Goal: Task Accomplishment & Management: Complete application form

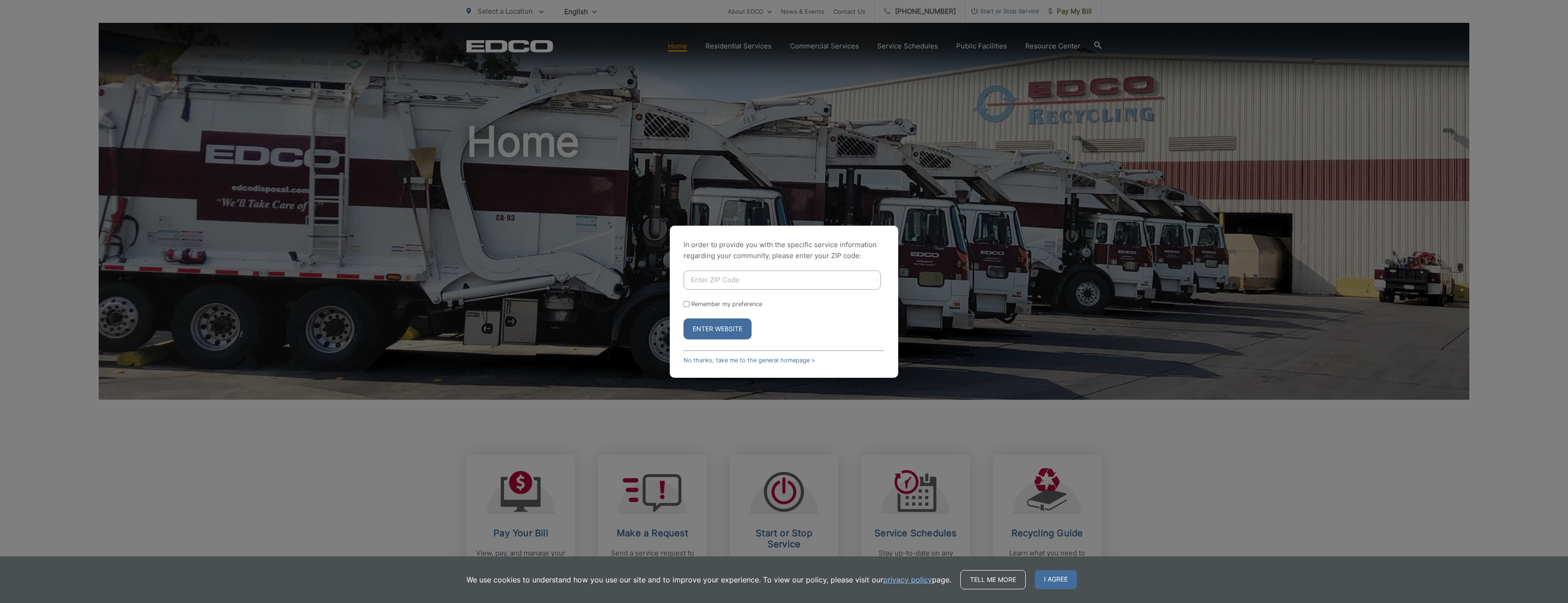
click at [775, 284] on input "Enter ZIP Code" at bounding box center [782, 280] width 197 height 19
type input "92069"
click at [715, 303] on label "Remember my preference" at bounding box center [727, 304] width 71 height 7
click at [690, 303] on input "Remember my preference" at bounding box center [687, 304] width 6 height 6
checkbox input "true"
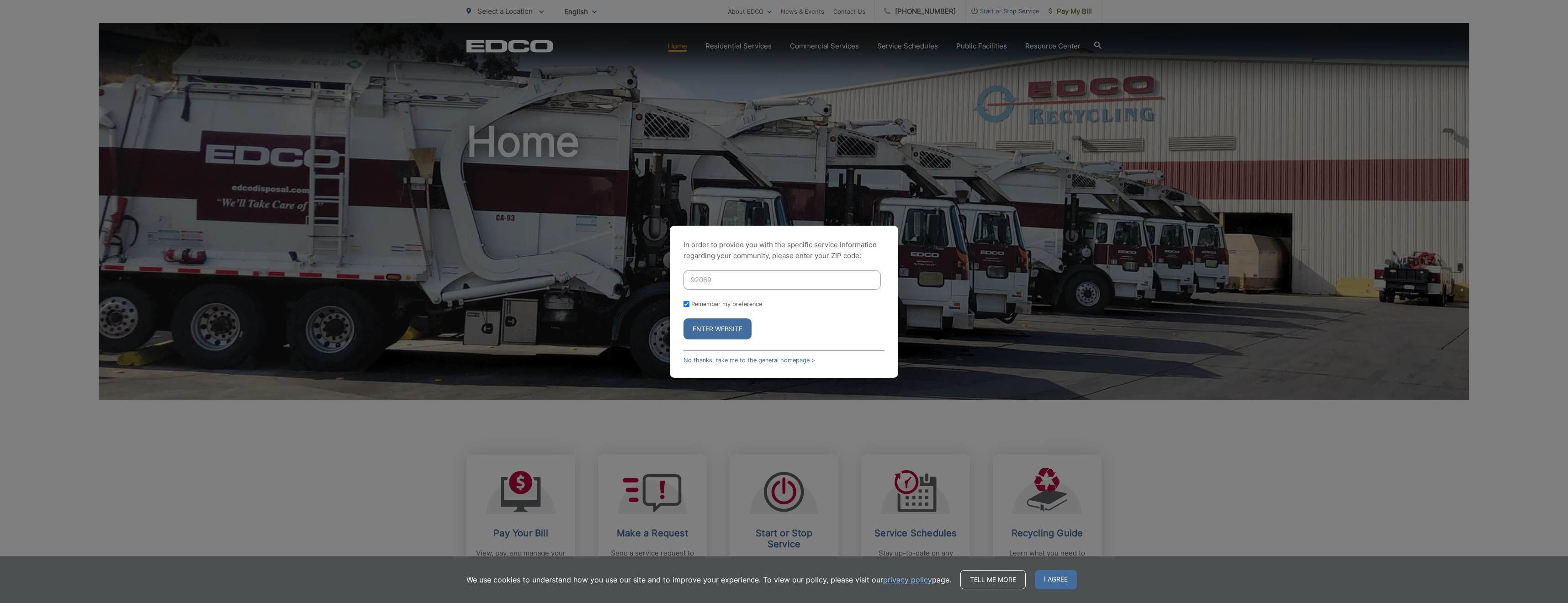
checkbox input "true"
click at [712, 330] on button "Enter Website" at bounding box center [718, 329] width 68 height 21
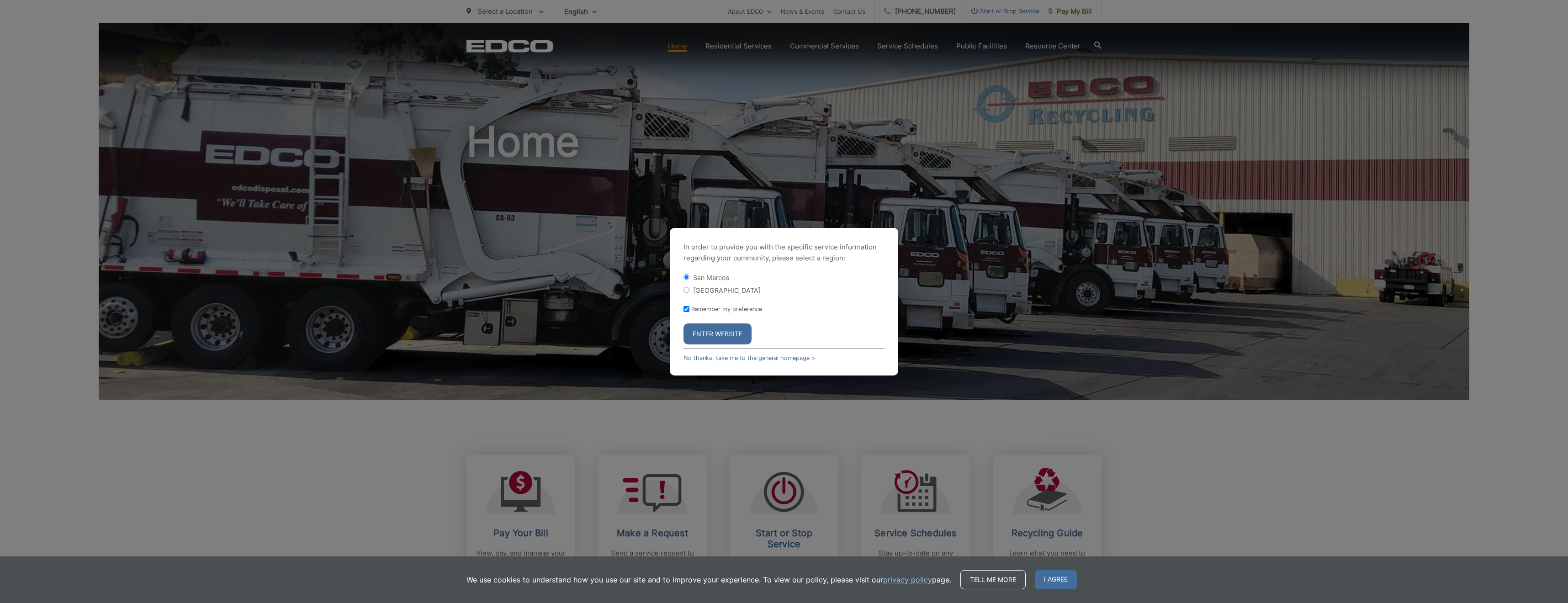
click at [713, 330] on button "Enter Website" at bounding box center [718, 333] width 68 height 21
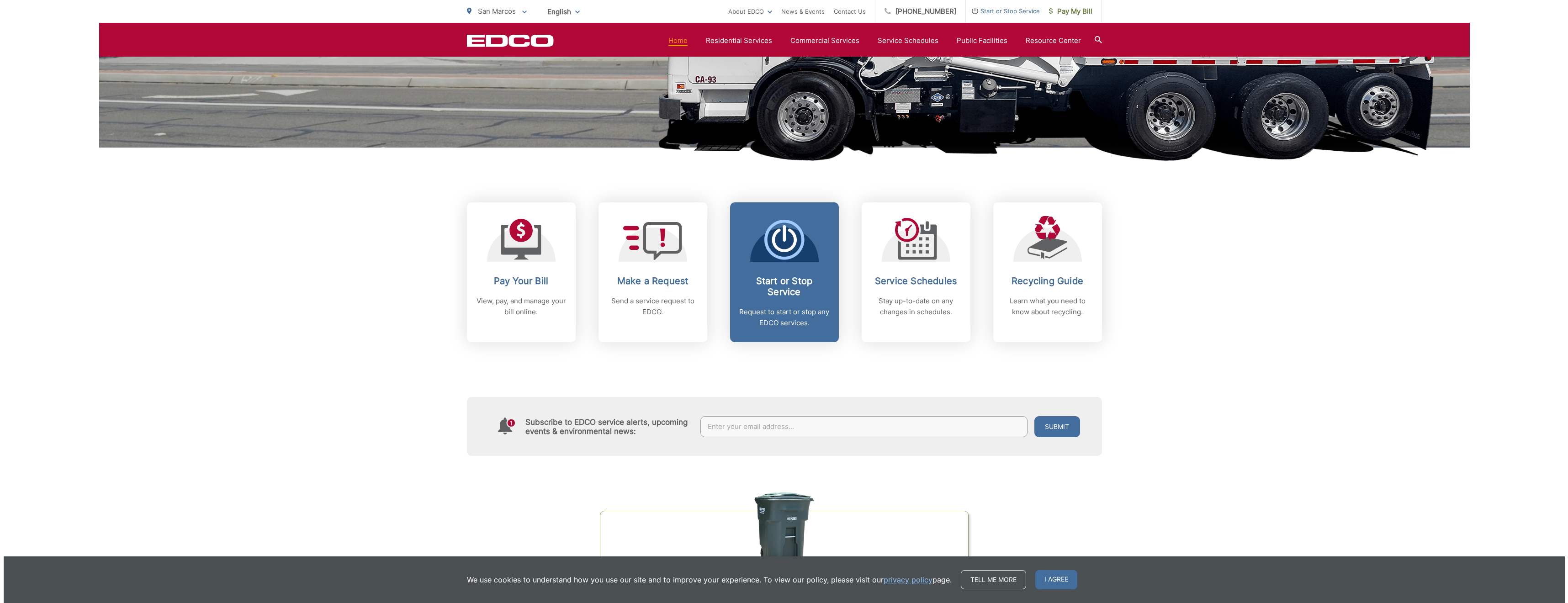
scroll to position [189, 0]
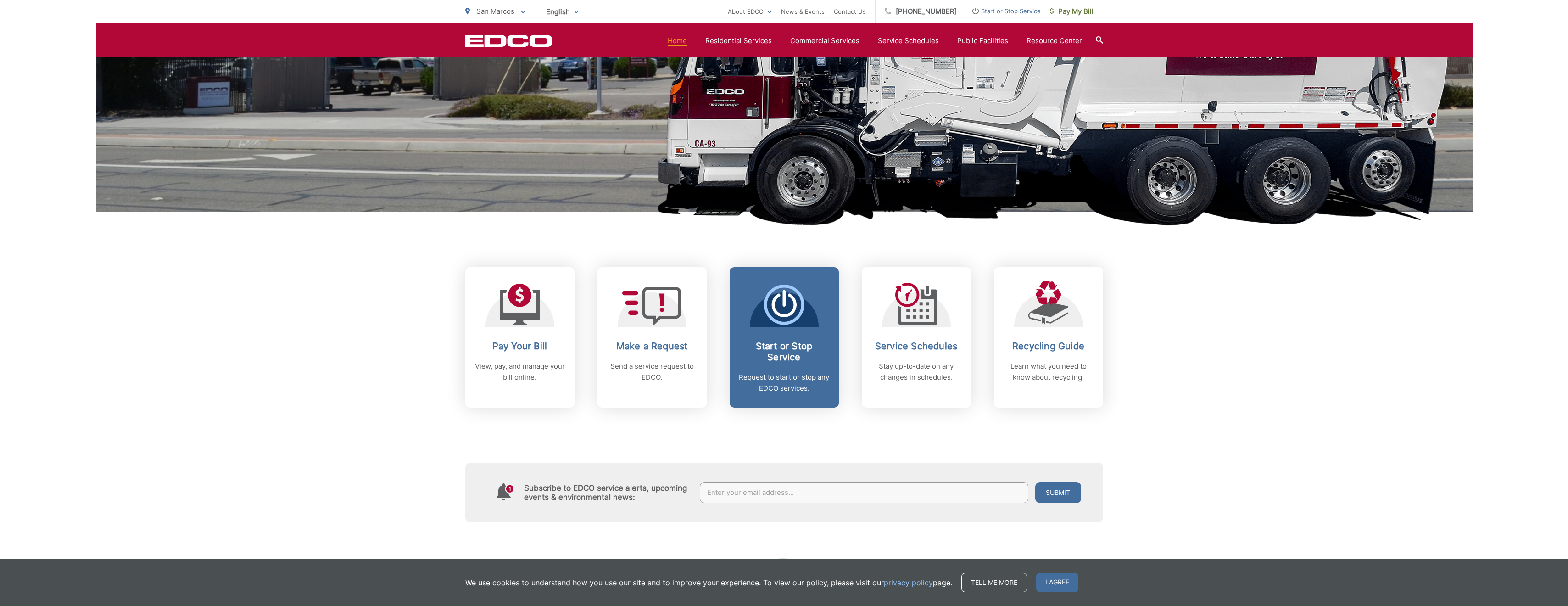
click at [778, 327] on span "Start or Stop Service Request to start or stop any EDCO services." at bounding box center [784, 338] width 109 height 141
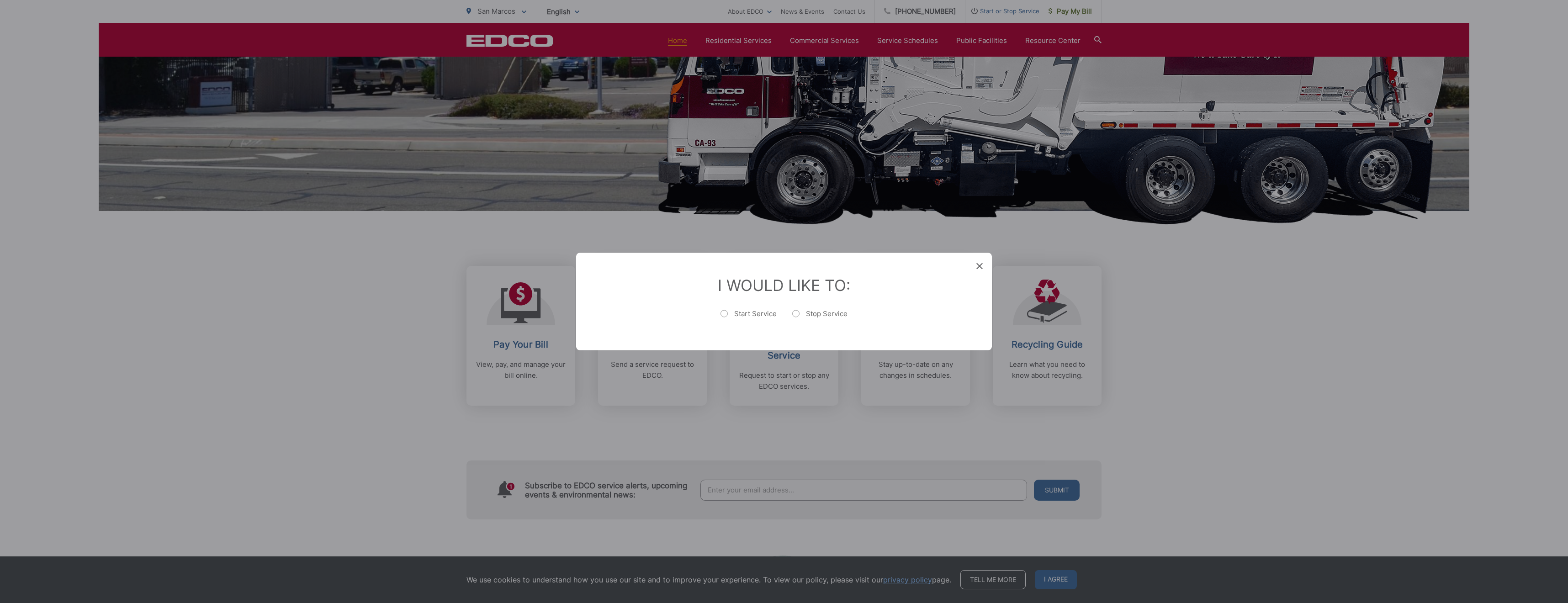
click at [800, 314] on label "Stop Service" at bounding box center [820, 318] width 55 height 18
radio input "true"
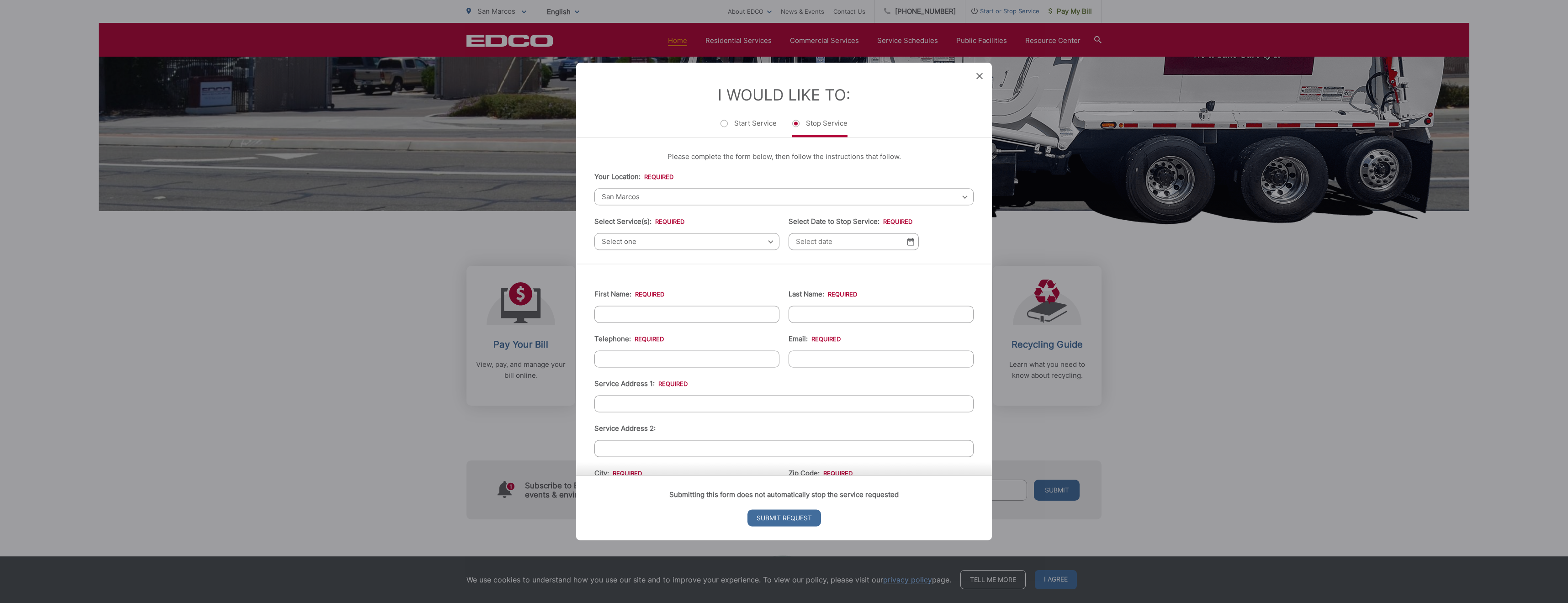
click at [674, 200] on span "San Marcos" at bounding box center [784, 197] width 379 height 17
click at [660, 242] on span "Select one" at bounding box center [687, 242] width 185 height 17
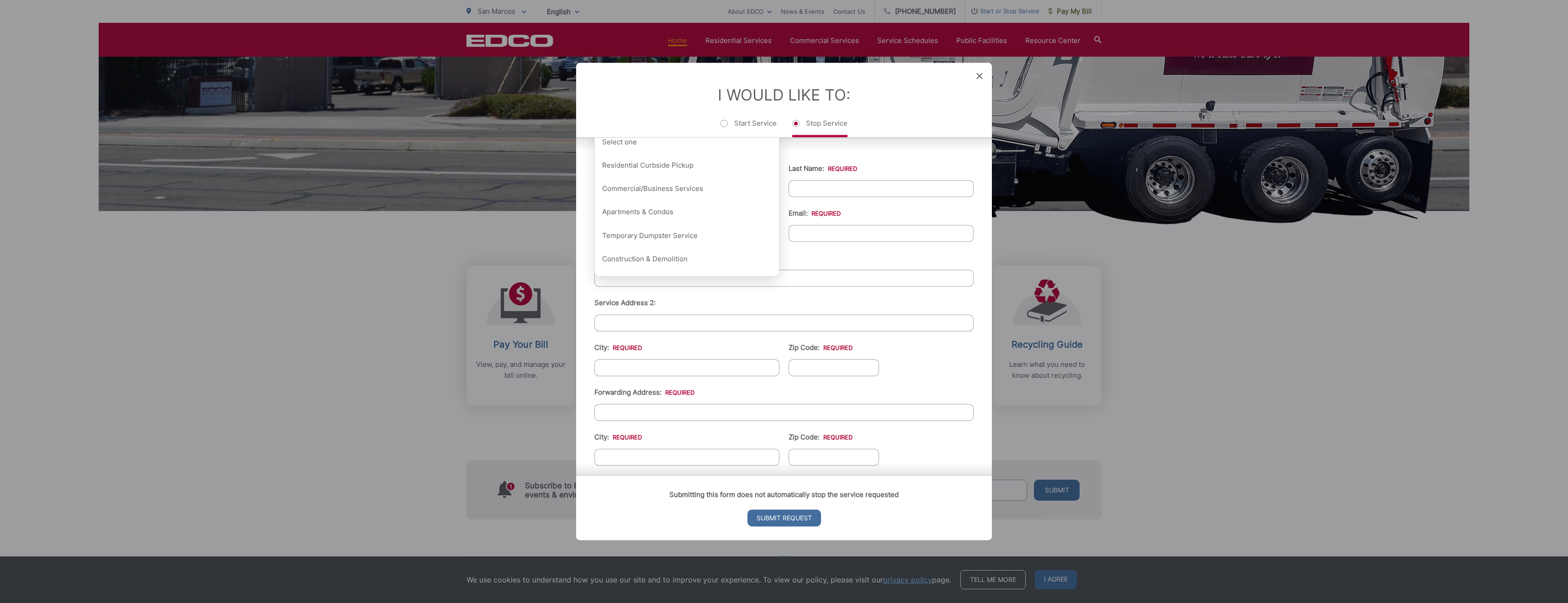
scroll to position [72, 0]
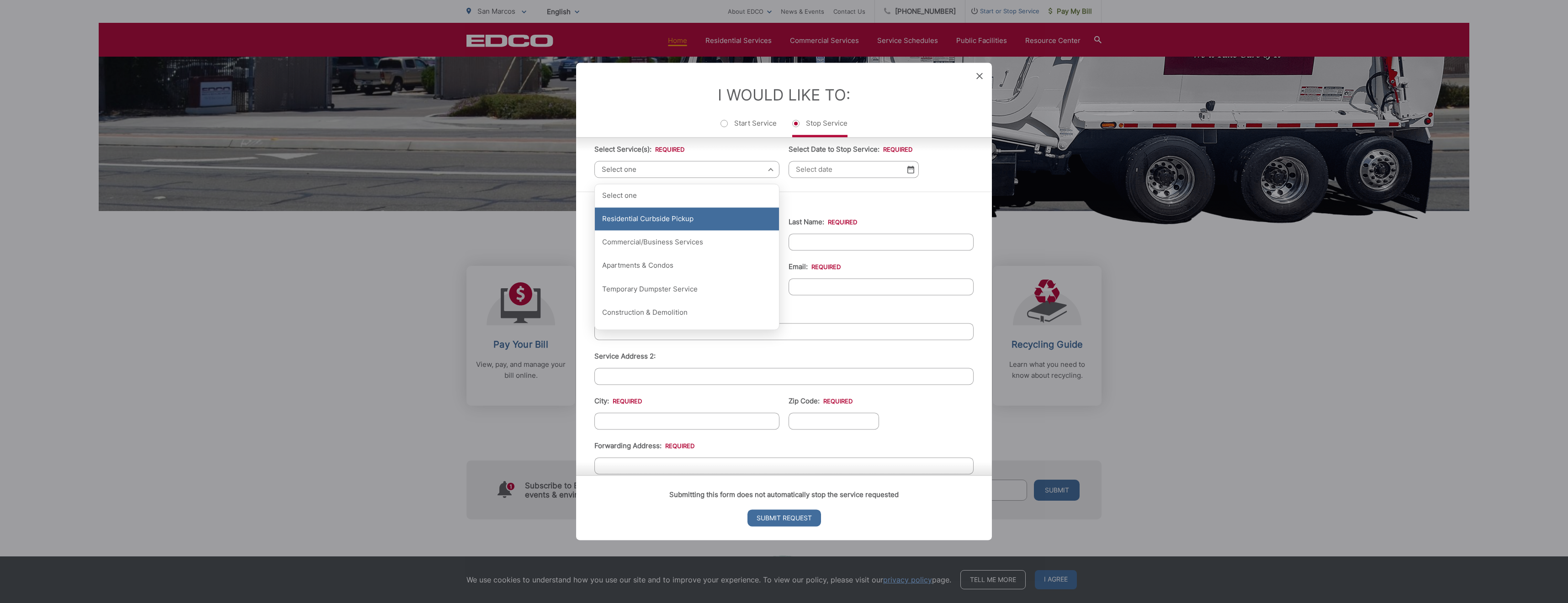
click at [663, 225] on div "Residential Curbside Pickup" at bounding box center [687, 220] width 184 height 23
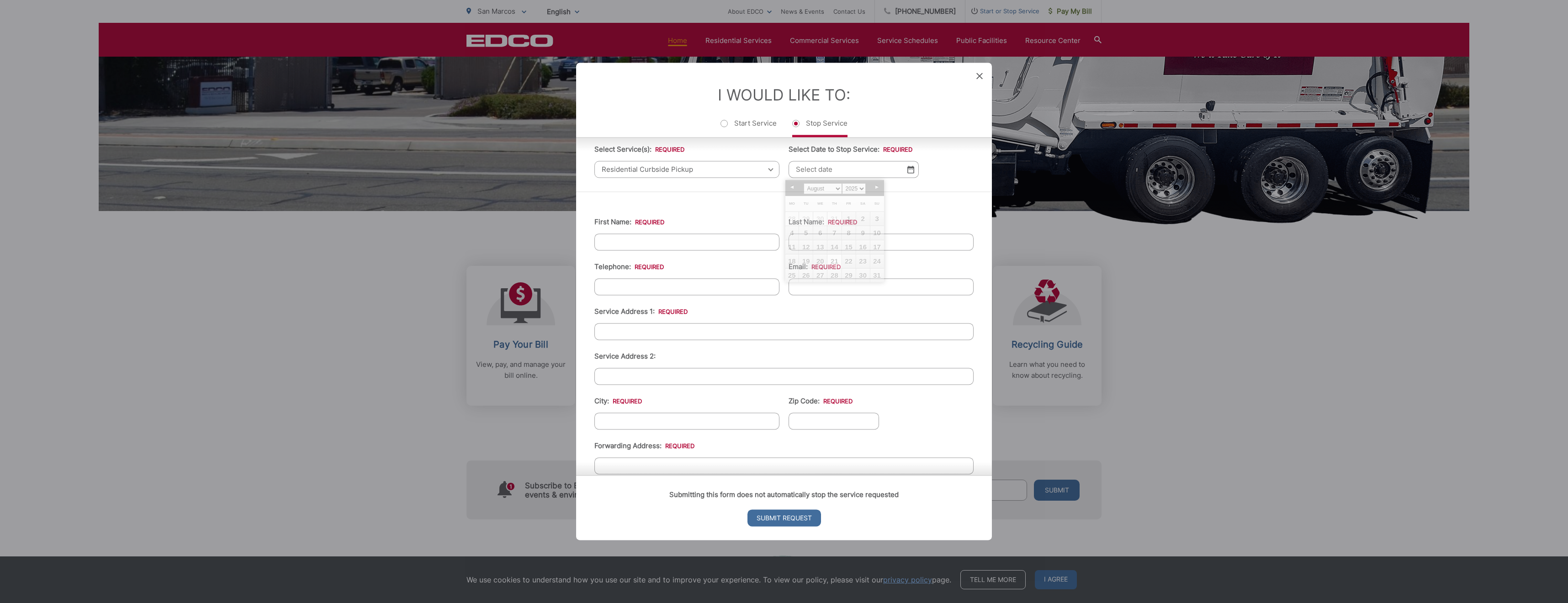
click at [813, 170] on input "Select Date to Stop Service: *" at bounding box center [854, 169] width 130 height 17
click at [836, 263] on link "21" at bounding box center [834, 261] width 14 height 14
type input "08/21/2025"
click at [705, 243] on input "First Name: *" at bounding box center [687, 242] width 185 height 17
type input "Colin"
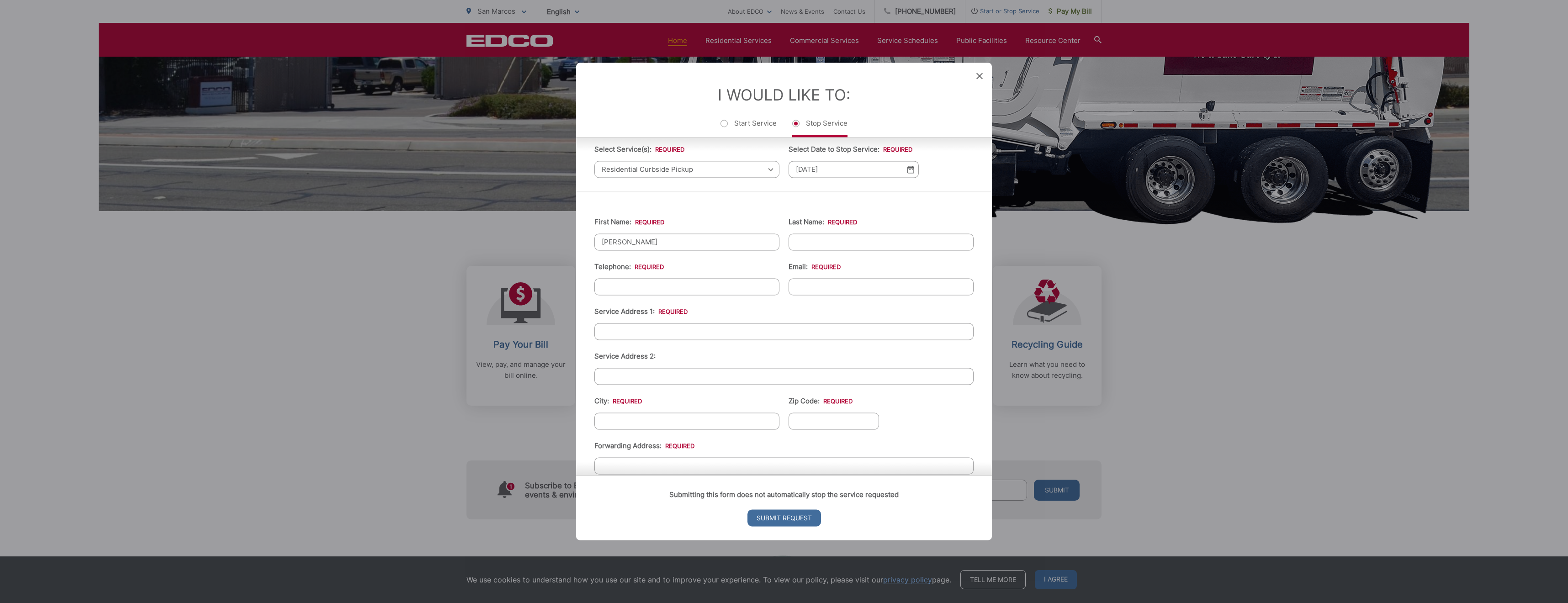
type input "Lamerdin"
type input "4152710738"
type input "2966 Solar Ln"
type input "San Marcos"
type input "92069"
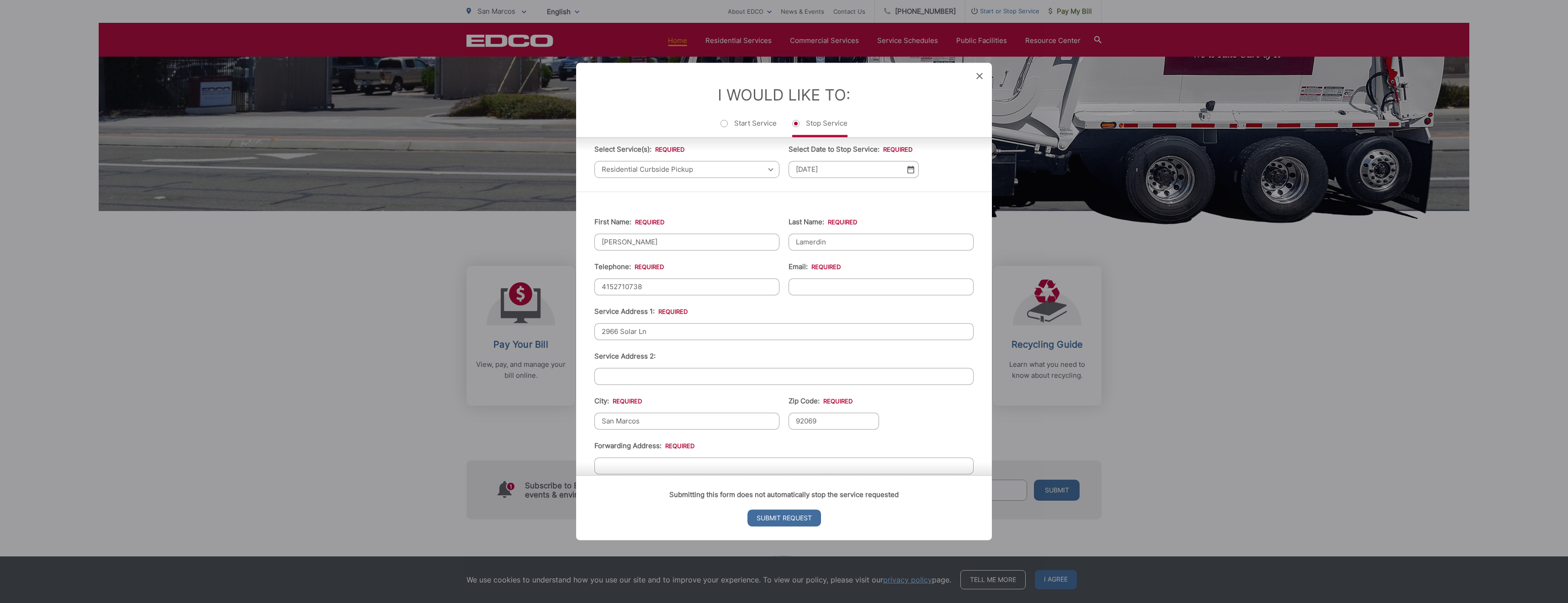
type input "2966 Solar Ln"
type input "(415) 271-0738"
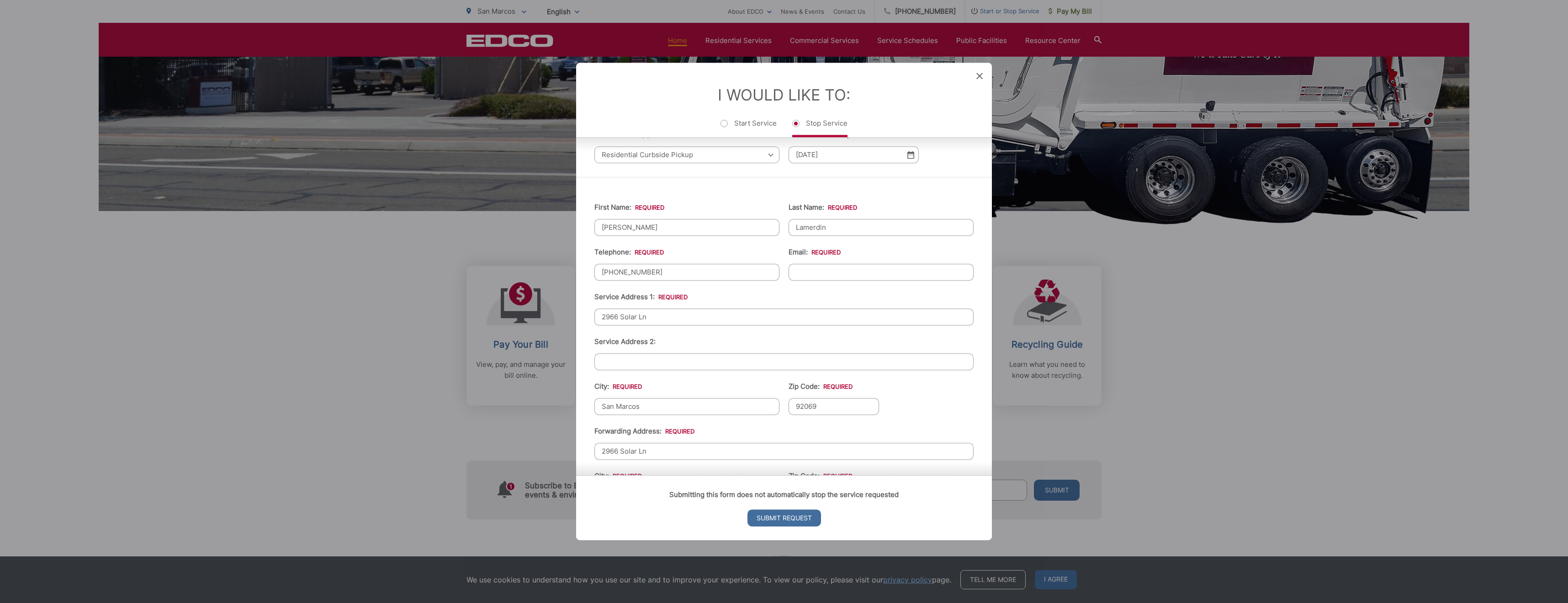
click at [845, 269] on input "Email: *" at bounding box center [881, 272] width 185 height 17
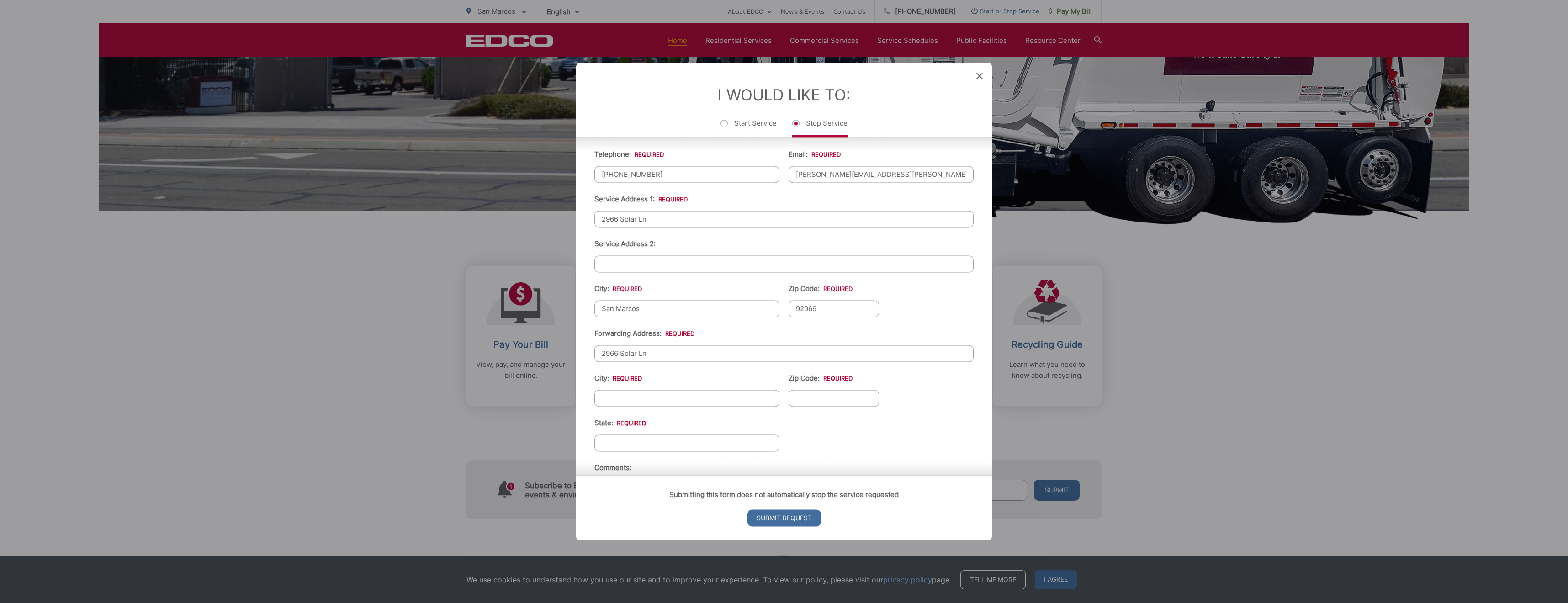
scroll to position [210, 0]
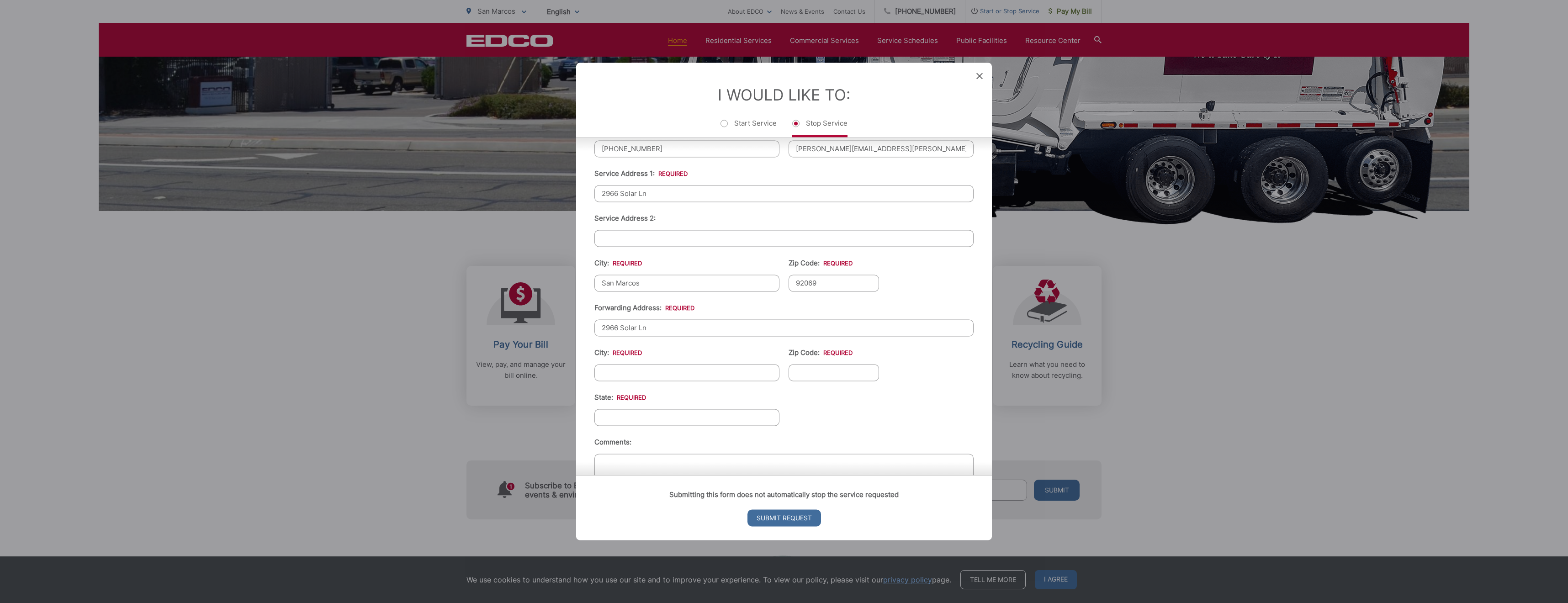
type input "colin.lamerdin@gmail.com"
click at [697, 331] on input "2966 Solar Ln" at bounding box center [784, 328] width 379 height 17
type input "110 Santa Maria Dr"
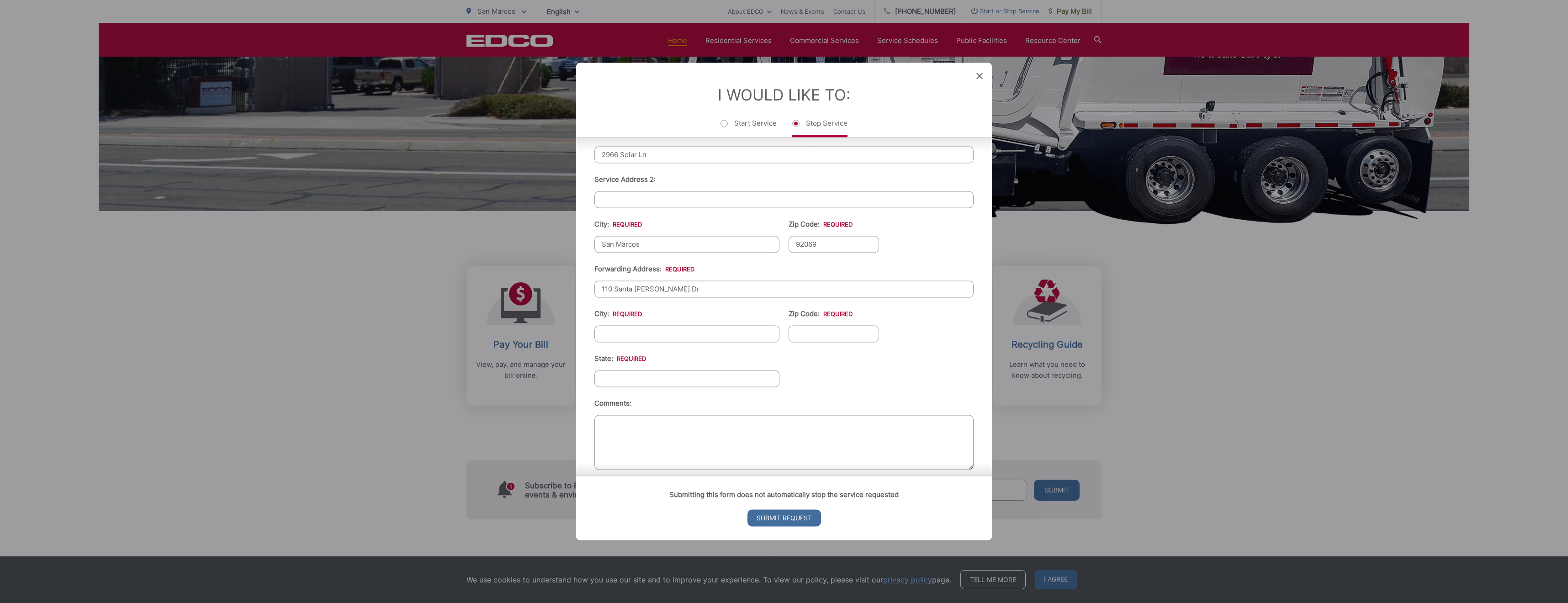
scroll to position [252, 0]
click at [673, 333] on input "City: *" at bounding box center [687, 331] width 185 height 17
type input "Novato"
click at [811, 334] on input "Zip Code: *" at bounding box center [834, 331] width 91 height 17
type input "94947"
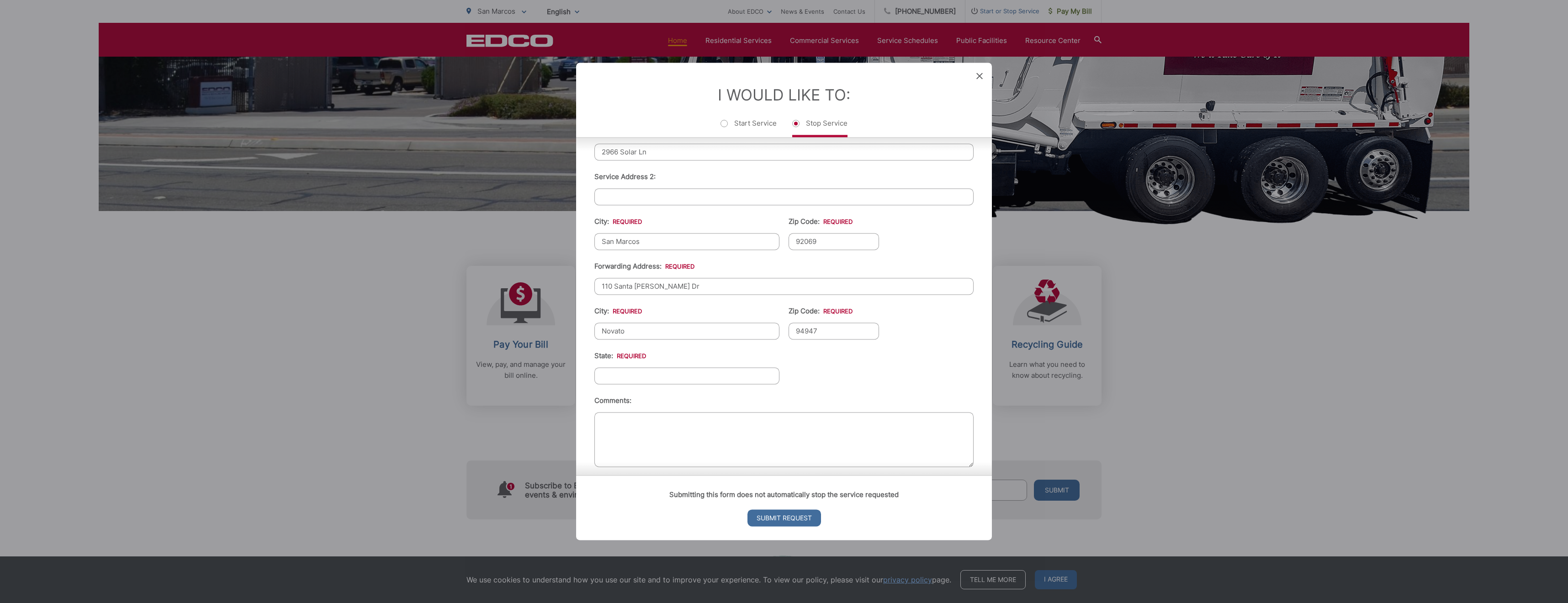
click at [706, 372] on input "State: *" at bounding box center [687, 375] width 185 height 17
type input "c"
type input "California"
click at [821, 442] on textarea "Comments:" at bounding box center [784, 439] width 379 height 55
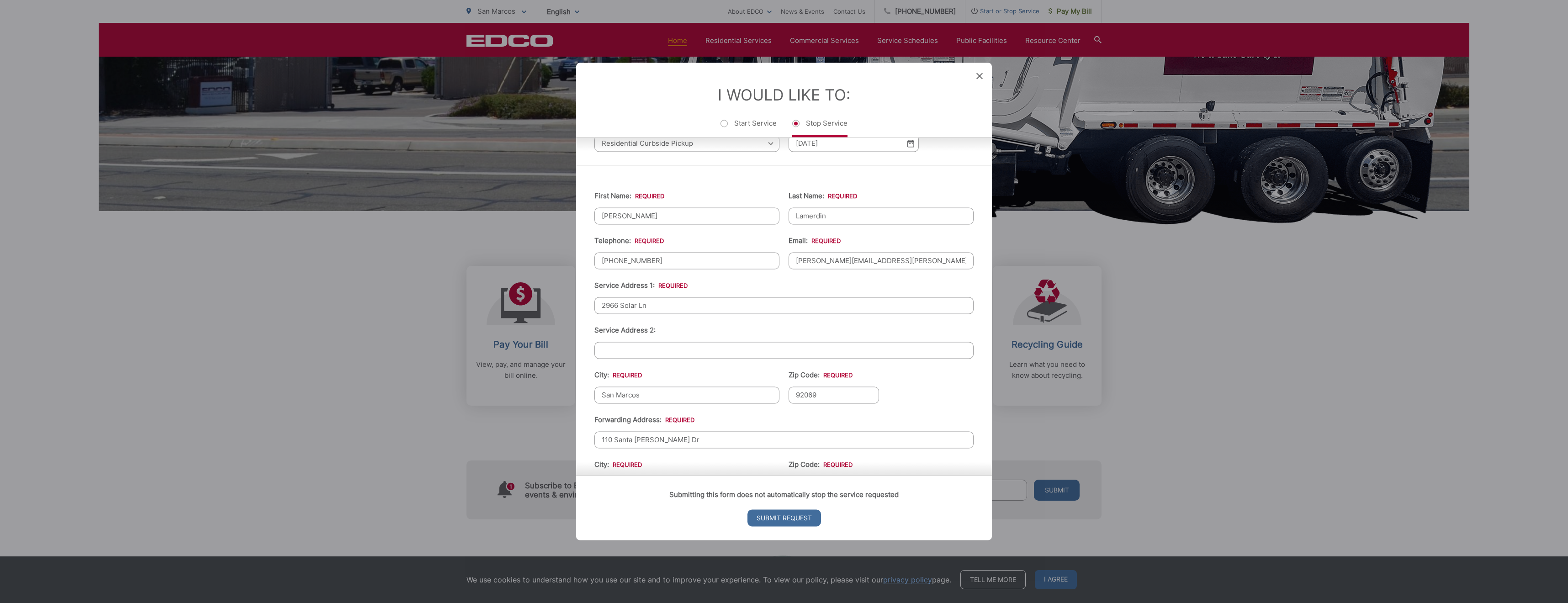
scroll to position [260, 0]
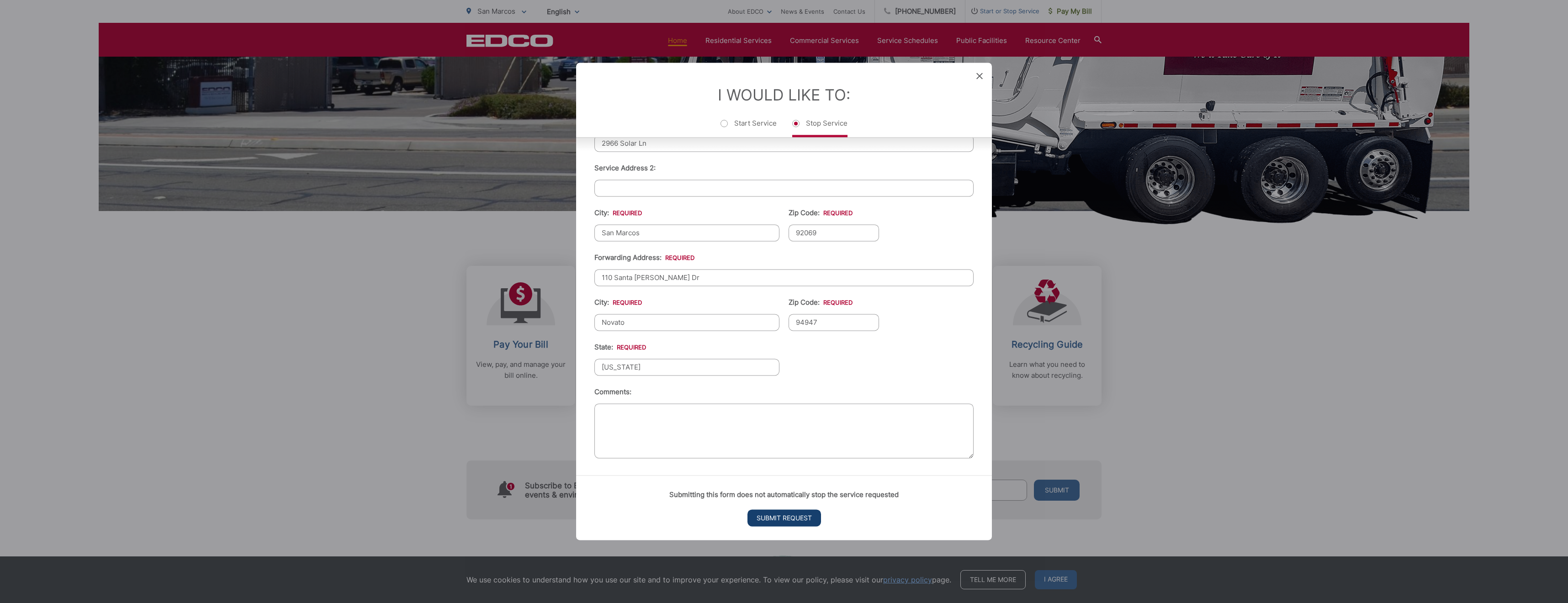
click at [789, 521] on input "Submit Request" at bounding box center [784, 518] width 74 height 17
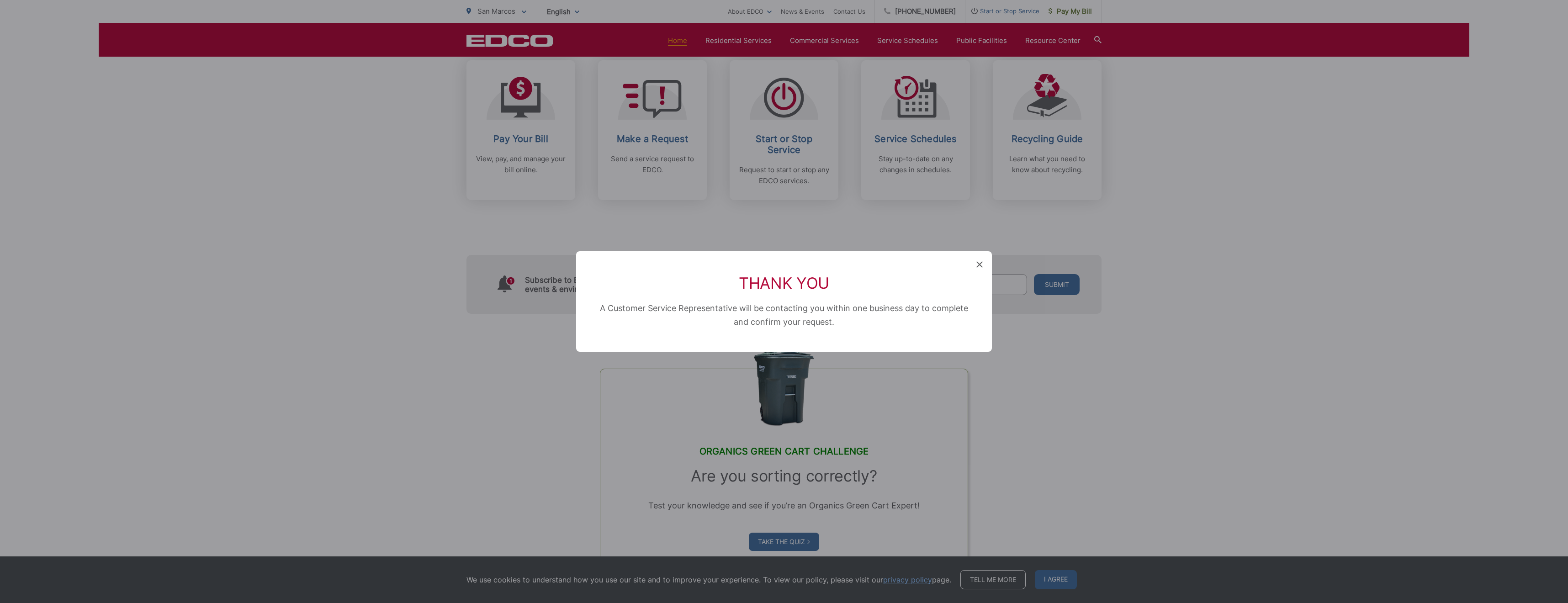
click at [981, 260] on span at bounding box center [979, 265] width 7 height 9
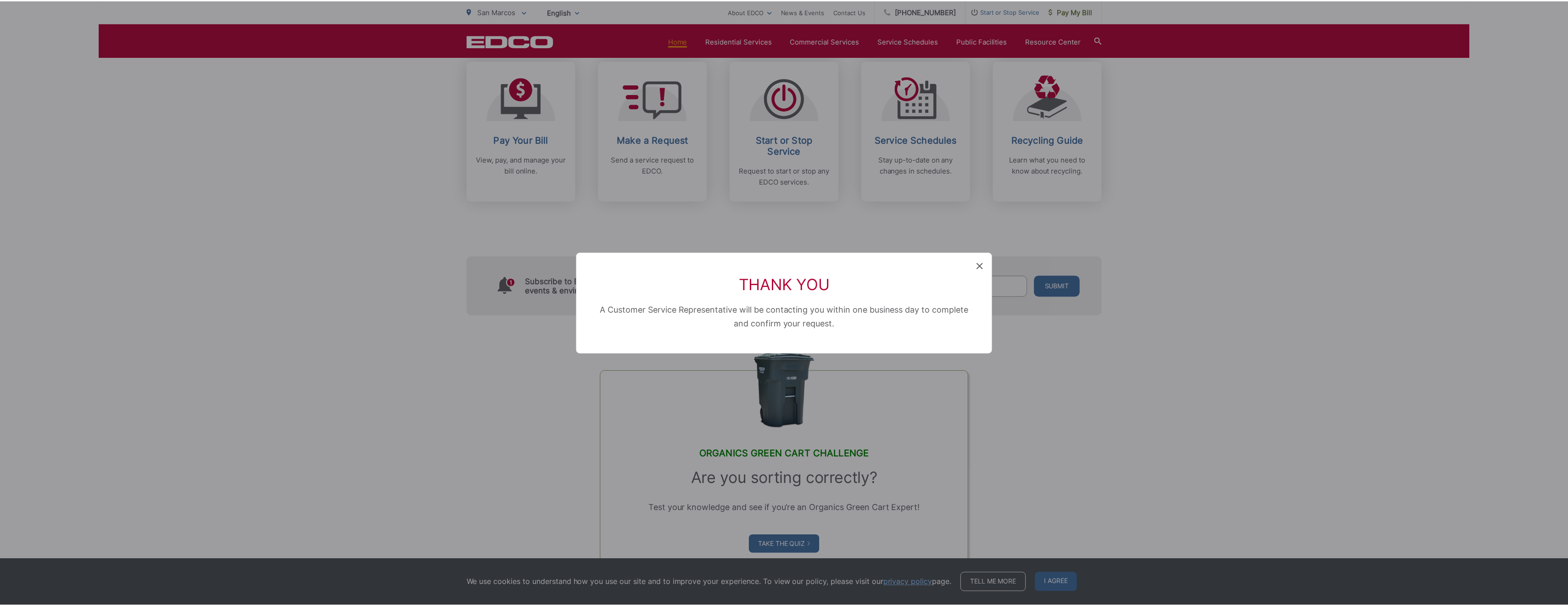
scroll to position [190, 0]
